Goal: Transaction & Acquisition: Purchase product/service

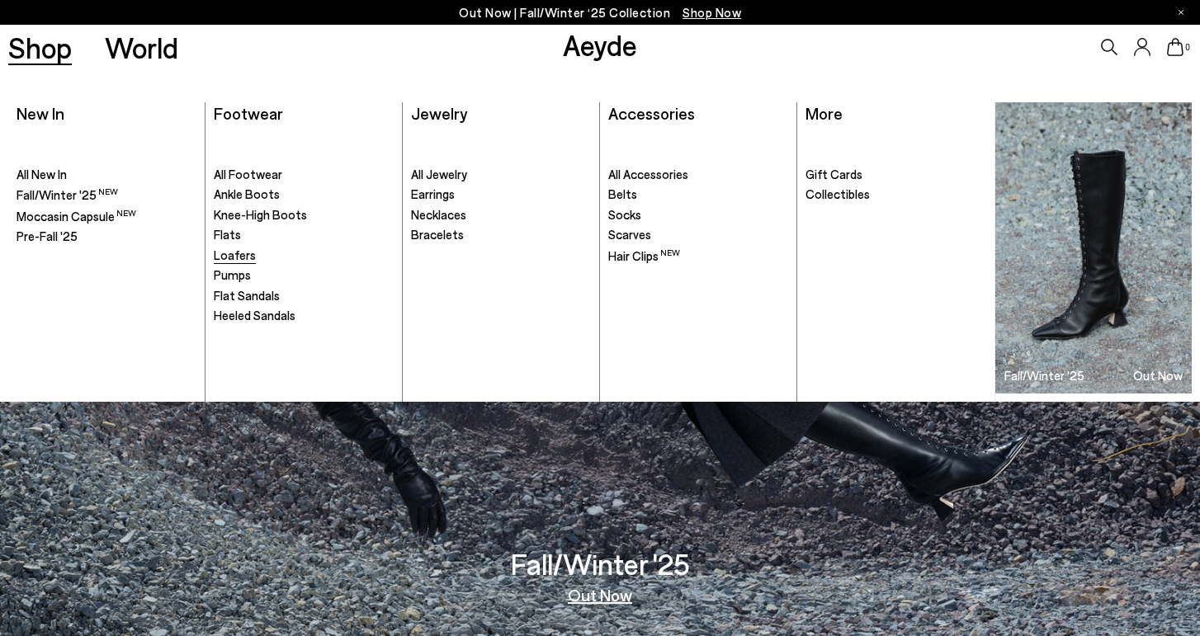
click at [248, 248] on span "Loafers" at bounding box center [235, 255] width 42 height 15
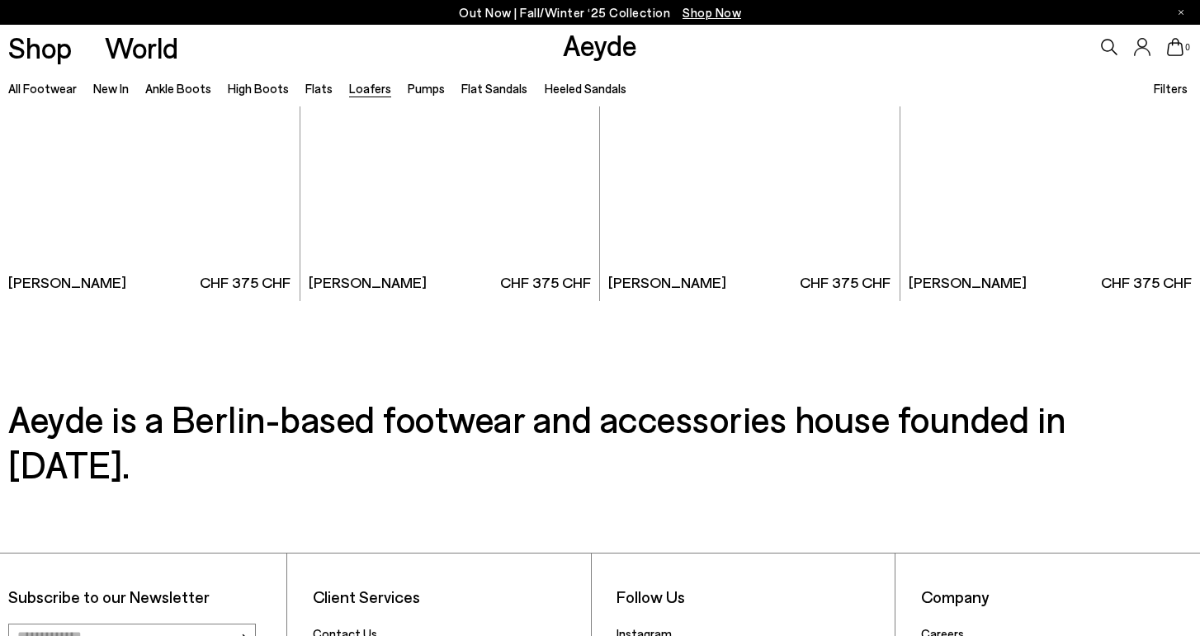
scroll to position [3113, 0]
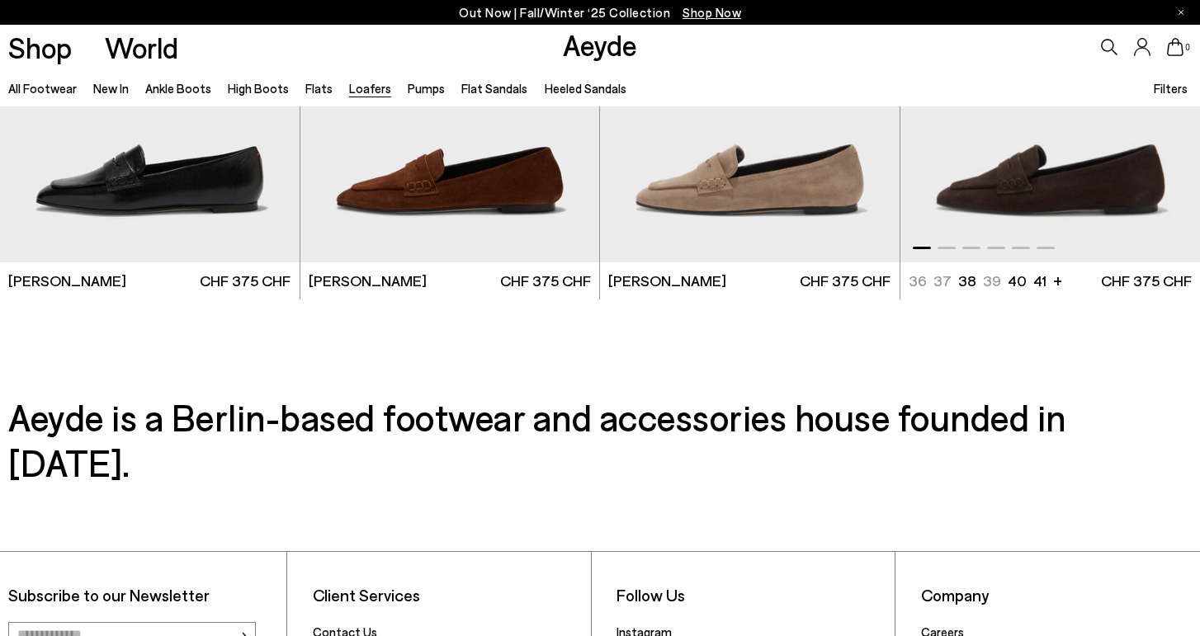
click at [1082, 179] on img "1 / 6" at bounding box center [1050, 74] width 300 height 376
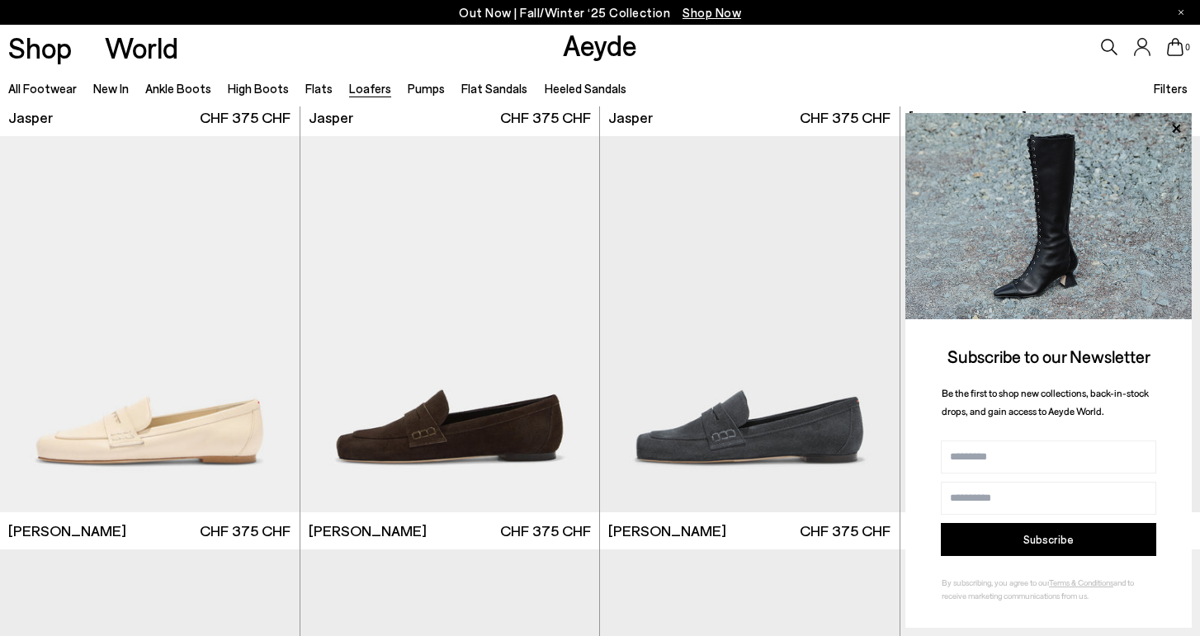
scroll to position [383, 0]
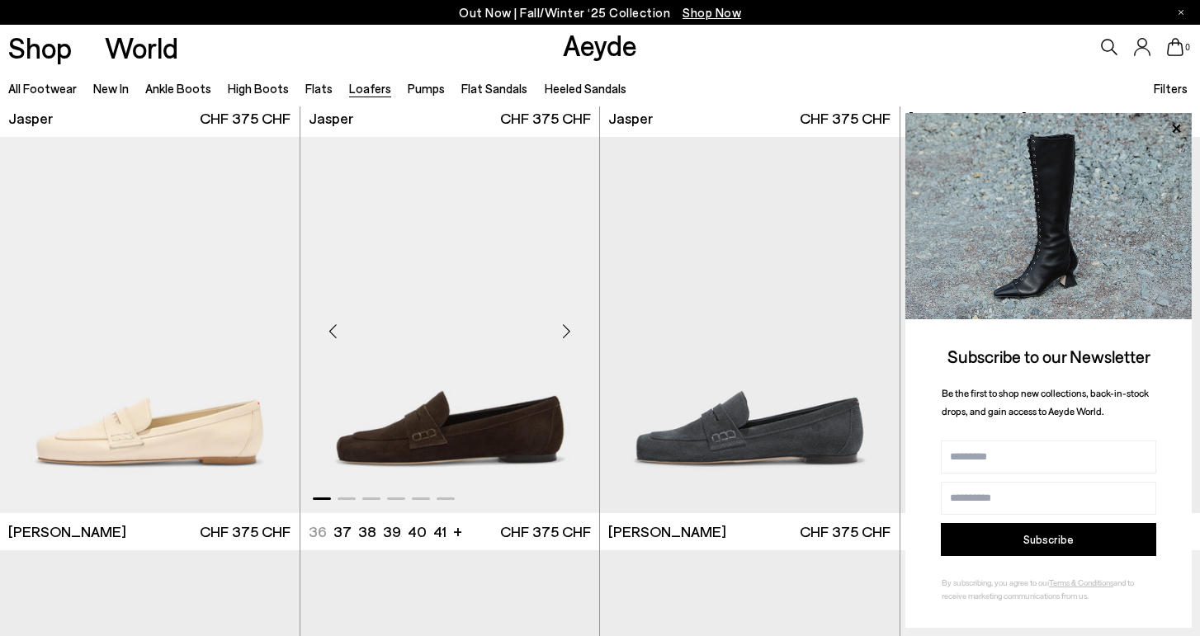
click at [477, 375] on img "1 / 6" at bounding box center [450, 325] width 300 height 376
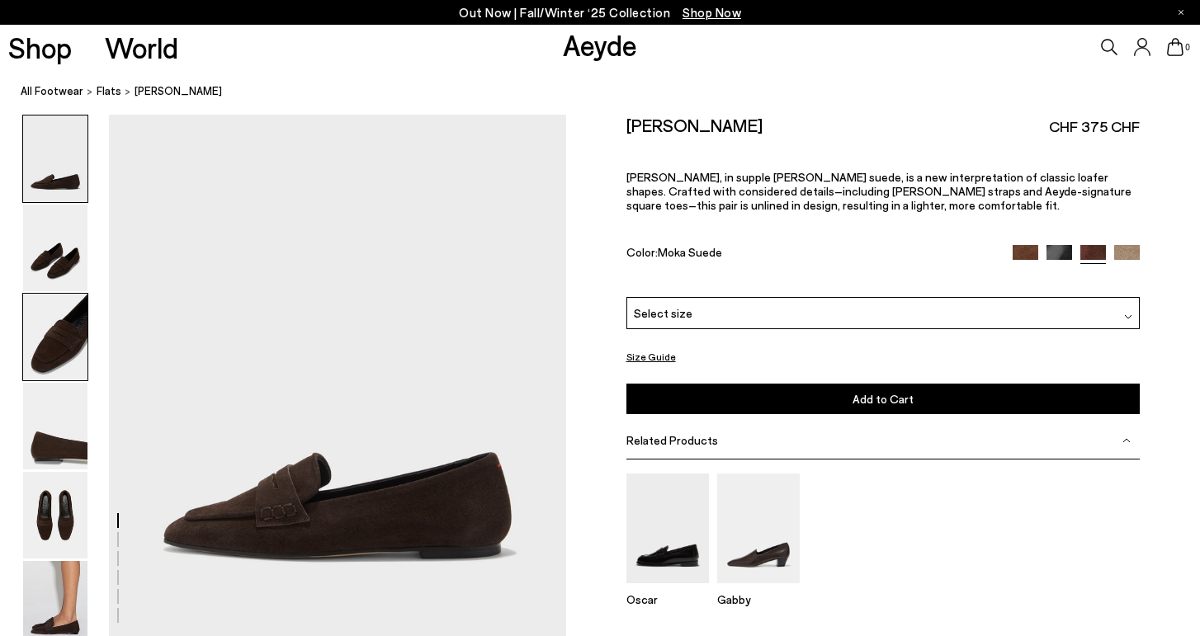
click at [51, 341] on img at bounding box center [55, 337] width 64 height 87
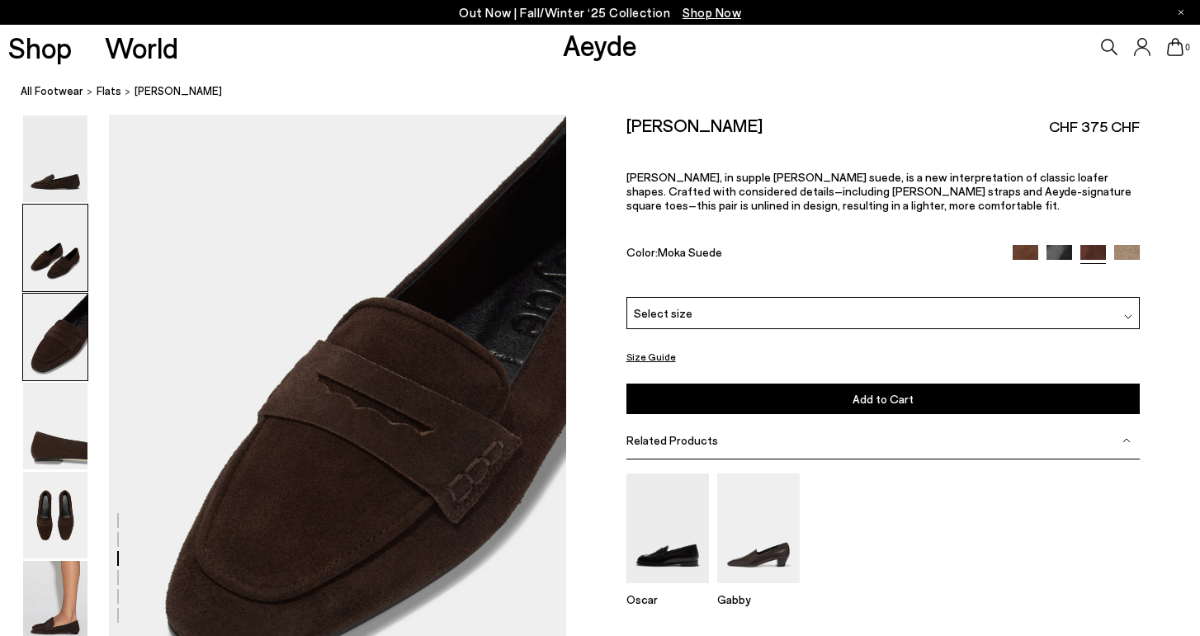
click at [54, 270] on img at bounding box center [55, 248] width 64 height 87
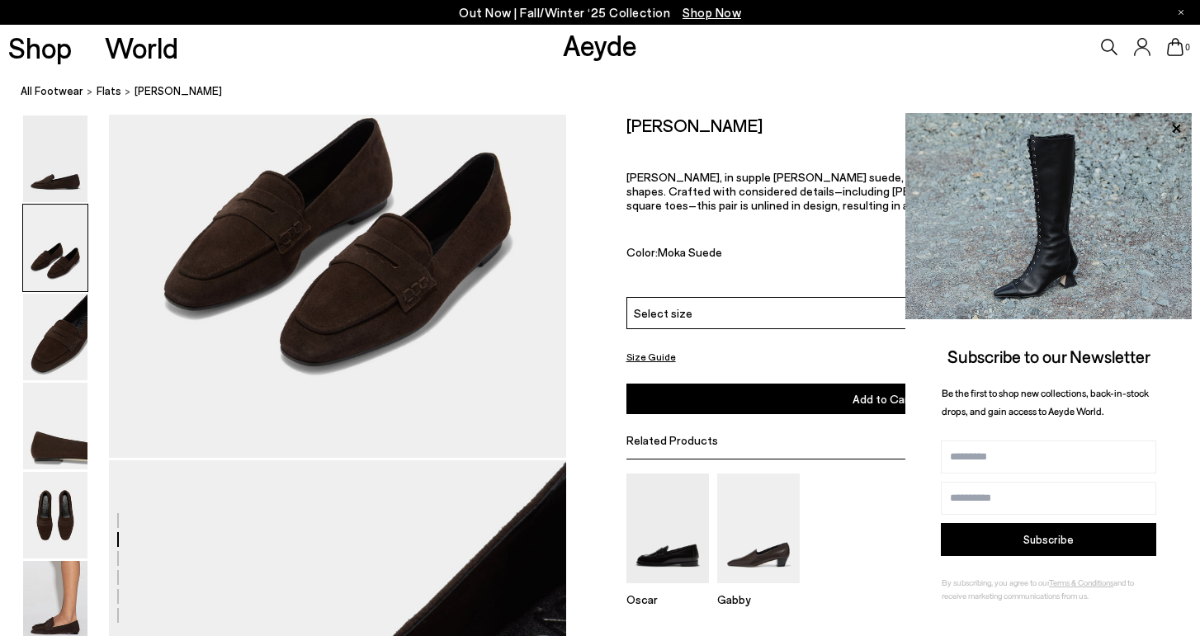
scroll to position [792, 0]
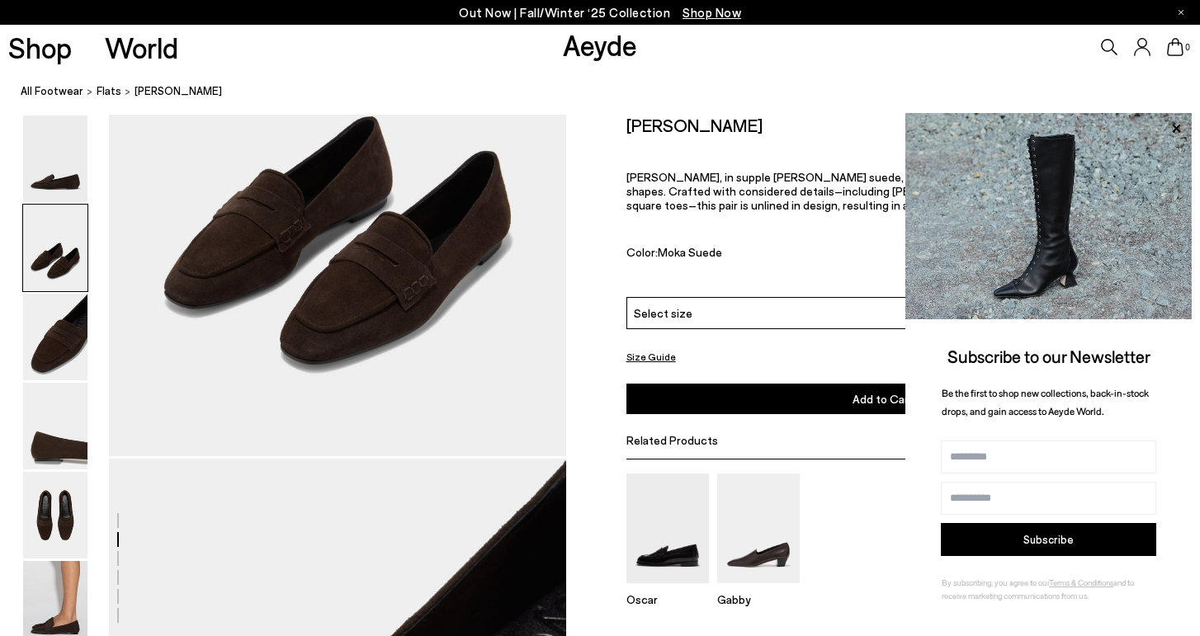
click at [735, 325] on div "Select size" at bounding box center [883, 313] width 514 height 32
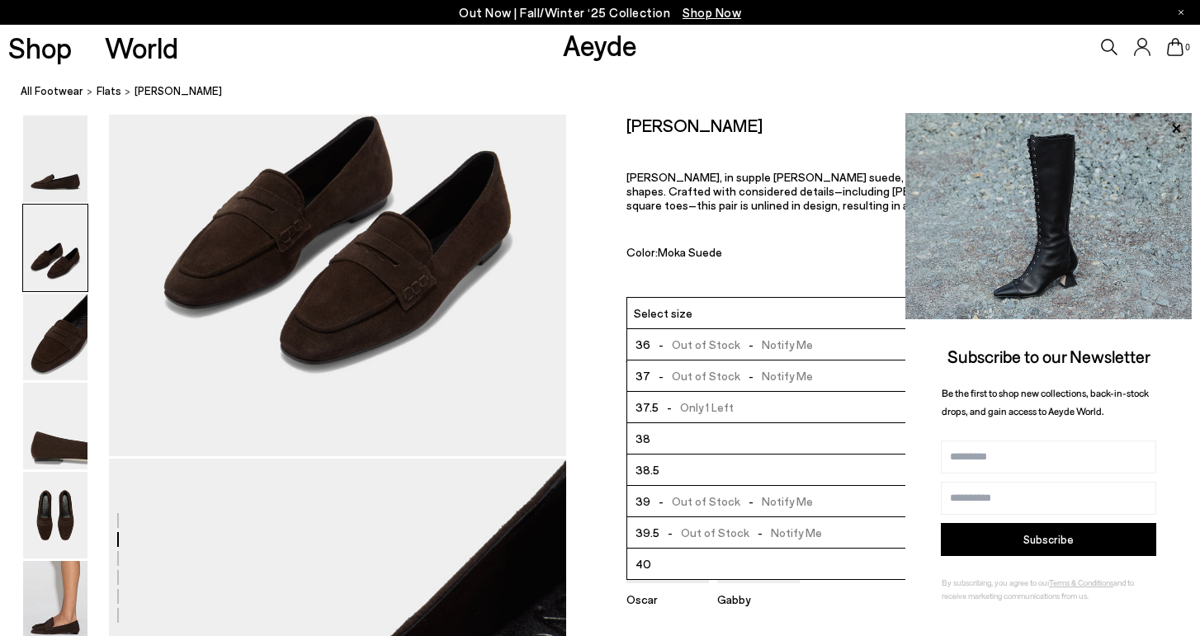
scroll to position [0, 0]
click at [65, 341] on img at bounding box center [55, 337] width 64 height 87
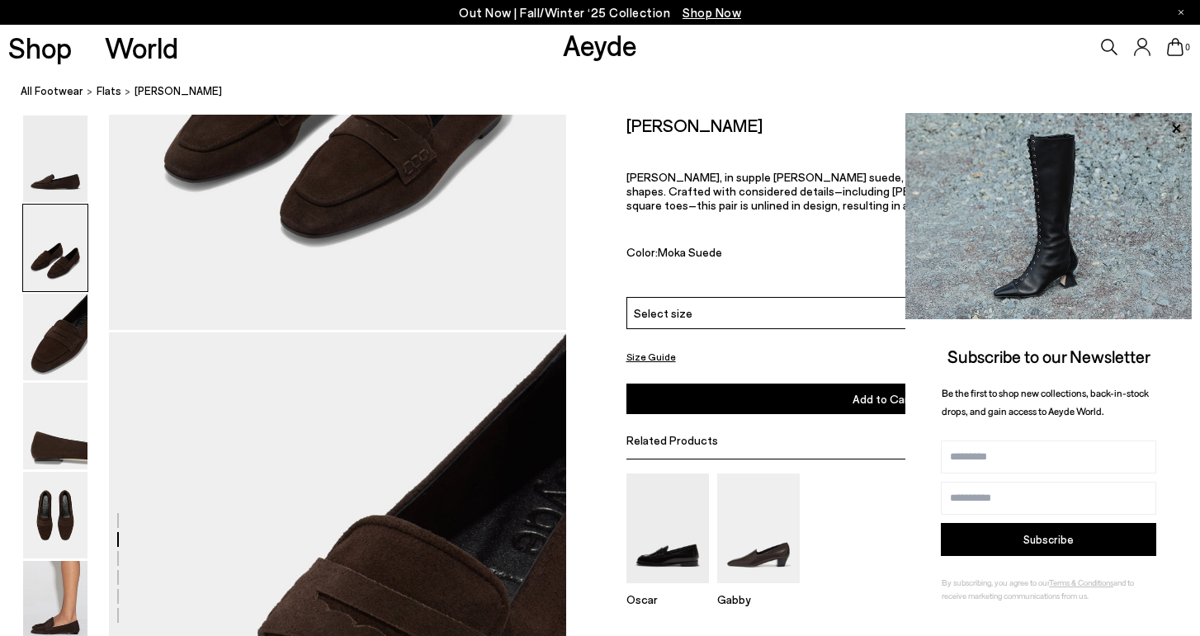
scroll to position [805, 0]
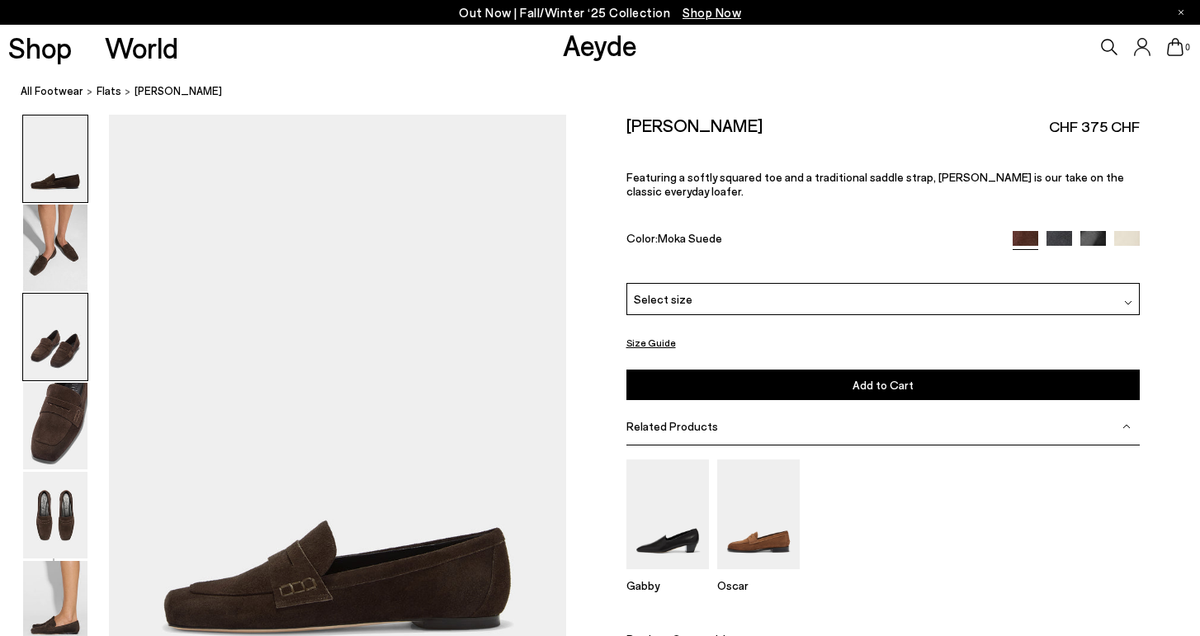
click at [68, 328] on img at bounding box center [55, 337] width 64 height 87
